Goal: Task Accomplishment & Management: Manage account settings

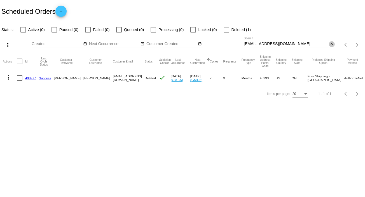
click at [332, 43] on mat-icon "close" at bounding box center [332, 44] width 4 height 4
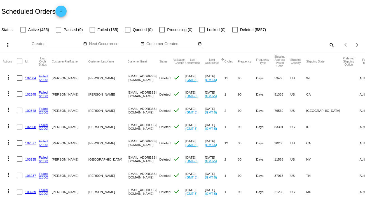
click at [328, 44] on mat-icon "search" at bounding box center [331, 45] width 7 height 9
click at [327, 44] on input "Search" at bounding box center [289, 44] width 91 height 4
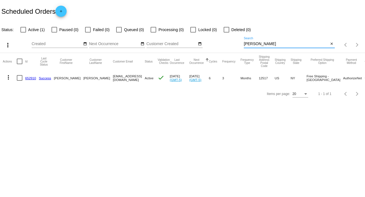
click at [281, 44] on input "[PERSON_NAME]" at bounding box center [286, 44] width 85 height 4
type input "[PERSON_NAME]"
click at [8, 76] on mat-icon "more_vert" at bounding box center [8, 77] width 7 height 7
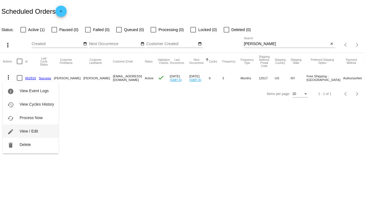
click at [31, 129] on span "View / Edit" at bounding box center [29, 131] width 18 height 4
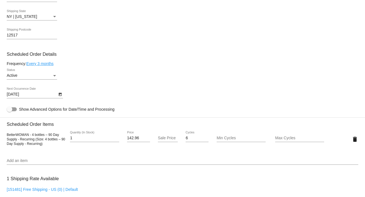
scroll to position [306, 0]
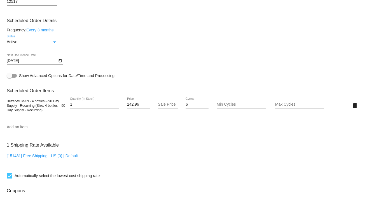
click at [56, 43] on div "Status" at bounding box center [54, 42] width 5 height 4
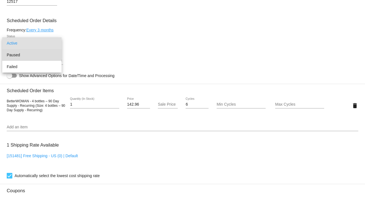
click at [51, 53] on span "Paused" at bounding box center [32, 55] width 50 height 12
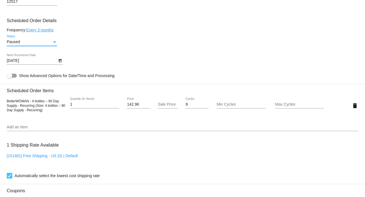
click at [269, 27] on mat-card-content "Customer 4253515: [PERSON_NAME] [EMAIL_ADDRESS][DOMAIN_NAME] Customer Shipping …" at bounding box center [182, 82] width 351 height 527
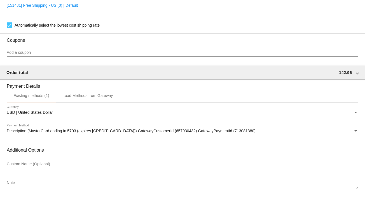
scroll to position [483, 0]
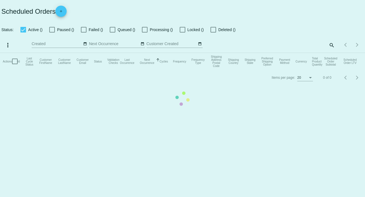
checkbox input "false"
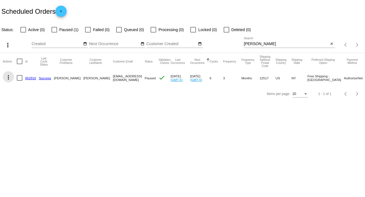
click at [8, 79] on mat-icon "more_vert" at bounding box center [8, 77] width 7 height 7
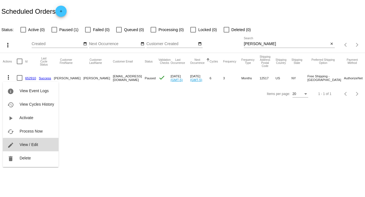
click at [36, 146] on span "View / Edit" at bounding box center [29, 144] width 18 height 4
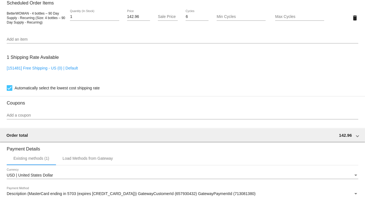
scroll to position [483, 0]
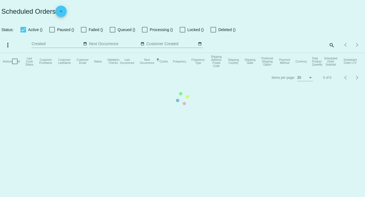
checkbox input "false"
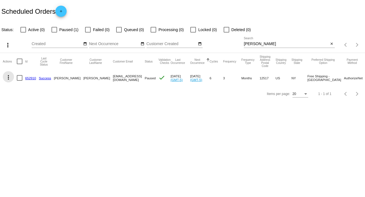
click at [8, 76] on mat-icon "more_vert" at bounding box center [8, 77] width 7 height 7
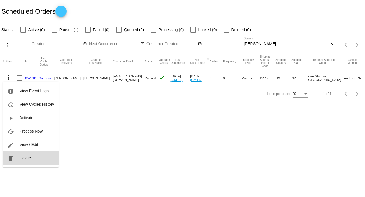
click at [27, 156] on span "Delete" at bounding box center [25, 158] width 11 height 4
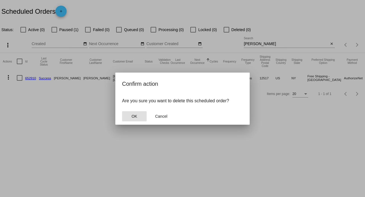
click at [133, 117] on span "OK" at bounding box center [134, 116] width 6 height 4
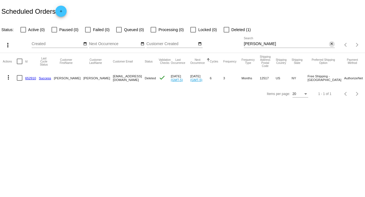
click at [332, 43] on mat-icon "close" at bounding box center [332, 44] width 4 height 4
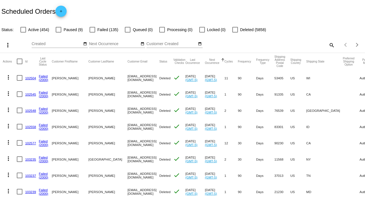
click at [328, 44] on mat-icon "search" at bounding box center [331, 45] width 7 height 9
click at [326, 44] on input "Search" at bounding box center [289, 44] width 91 height 4
click at [329, 44] on mat-icon "search" at bounding box center [331, 45] width 7 height 9
click at [329, 44] on input "Search" at bounding box center [289, 44] width 91 height 4
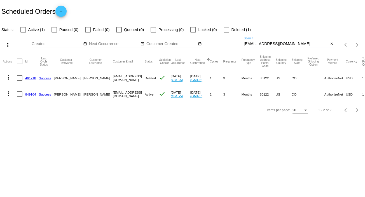
type input "ahkingery@gmail.com"
click at [7, 91] on mat-icon "more_vert" at bounding box center [8, 93] width 7 height 7
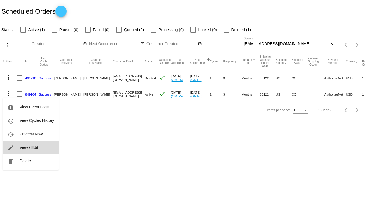
click at [42, 145] on button "edit View / Edit" at bounding box center [31, 146] width 56 height 13
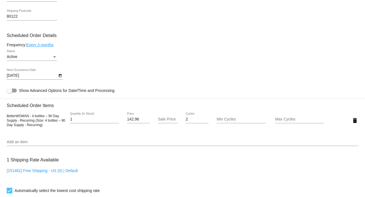
scroll to position [294, 0]
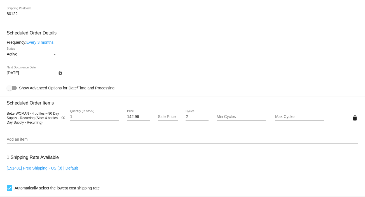
click at [54, 55] on div "Status" at bounding box center [54, 54] width 3 height 1
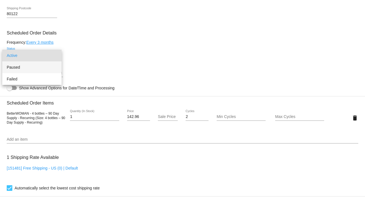
click at [51, 65] on span "Paused" at bounding box center [32, 67] width 50 height 12
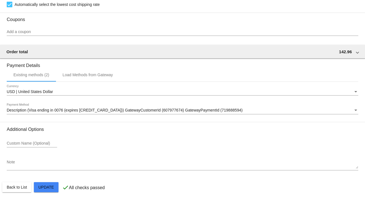
scroll to position [483, 0]
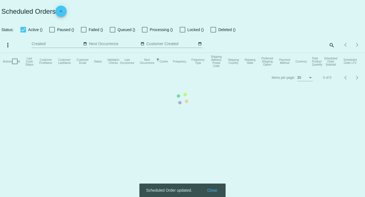
checkbox input "false"
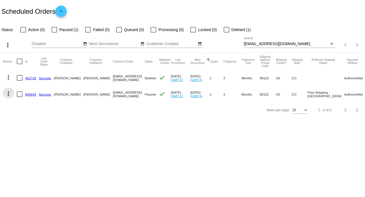
click at [9, 93] on mat-icon "more_vert" at bounding box center [8, 93] width 7 height 7
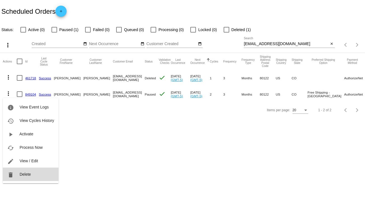
click at [28, 175] on span "Delete" at bounding box center [25, 174] width 11 height 4
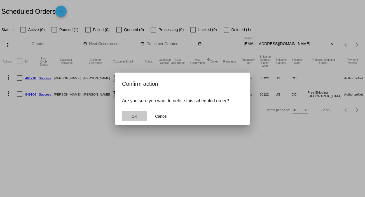
click at [137, 117] on span "OK" at bounding box center [134, 116] width 6 height 4
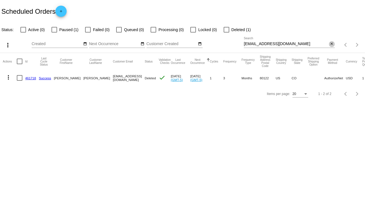
click at [330, 43] on mat-icon "close" at bounding box center [332, 44] width 4 height 4
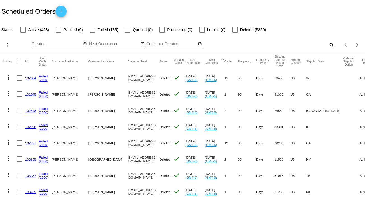
click at [328, 45] on mat-icon "search" at bounding box center [331, 45] width 7 height 9
click at [327, 45] on input "Search" at bounding box center [289, 44] width 91 height 4
paste input "u3039780381@bbnemail.com"
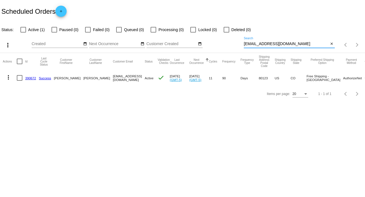
type input "u3039780381@bbnemail.com"
click at [7, 74] on mat-icon "more_vert" at bounding box center [8, 77] width 7 height 7
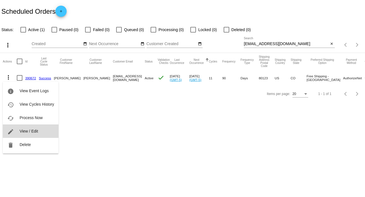
click at [32, 133] on span "View / Edit" at bounding box center [29, 131] width 18 height 4
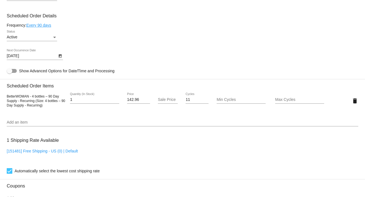
scroll to position [322, 0]
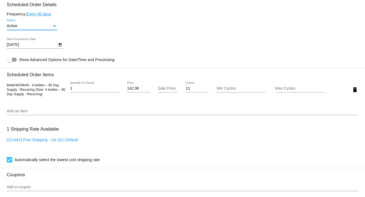
click at [54, 27] on div "Status" at bounding box center [54, 25] width 3 height 1
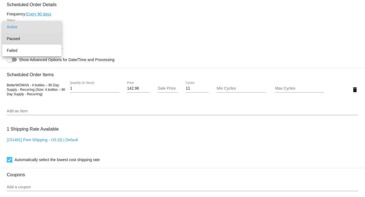
click at [50, 40] on span "Paused" at bounding box center [32, 39] width 50 height 12
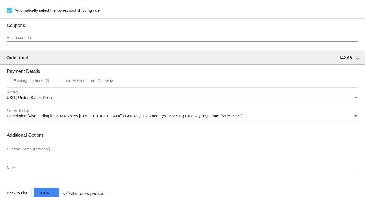
scroll to position [483, 0]
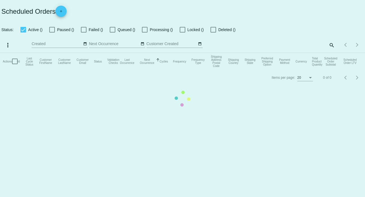
checkbox input "false"
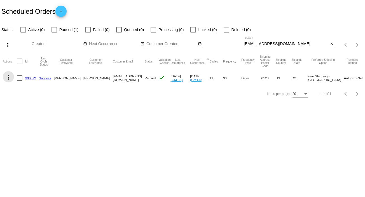
click at [7, 75] on mat-icon "more_vert" at bounding box center [8, 77] width 7 height 7
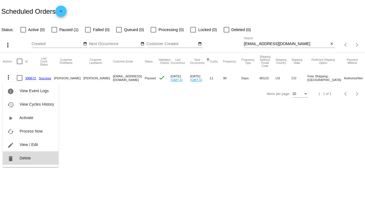
click at [36, 160] on button "delete Delete" at bounding box center [31, 157] width 56 height 13
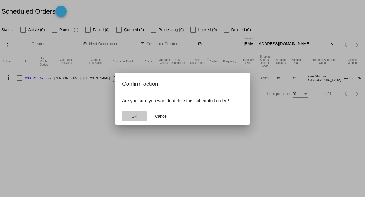
click at [132, 116] on span "OK" at bounding box center [134, 116] width 6 height 4
